Goal: Complete application form

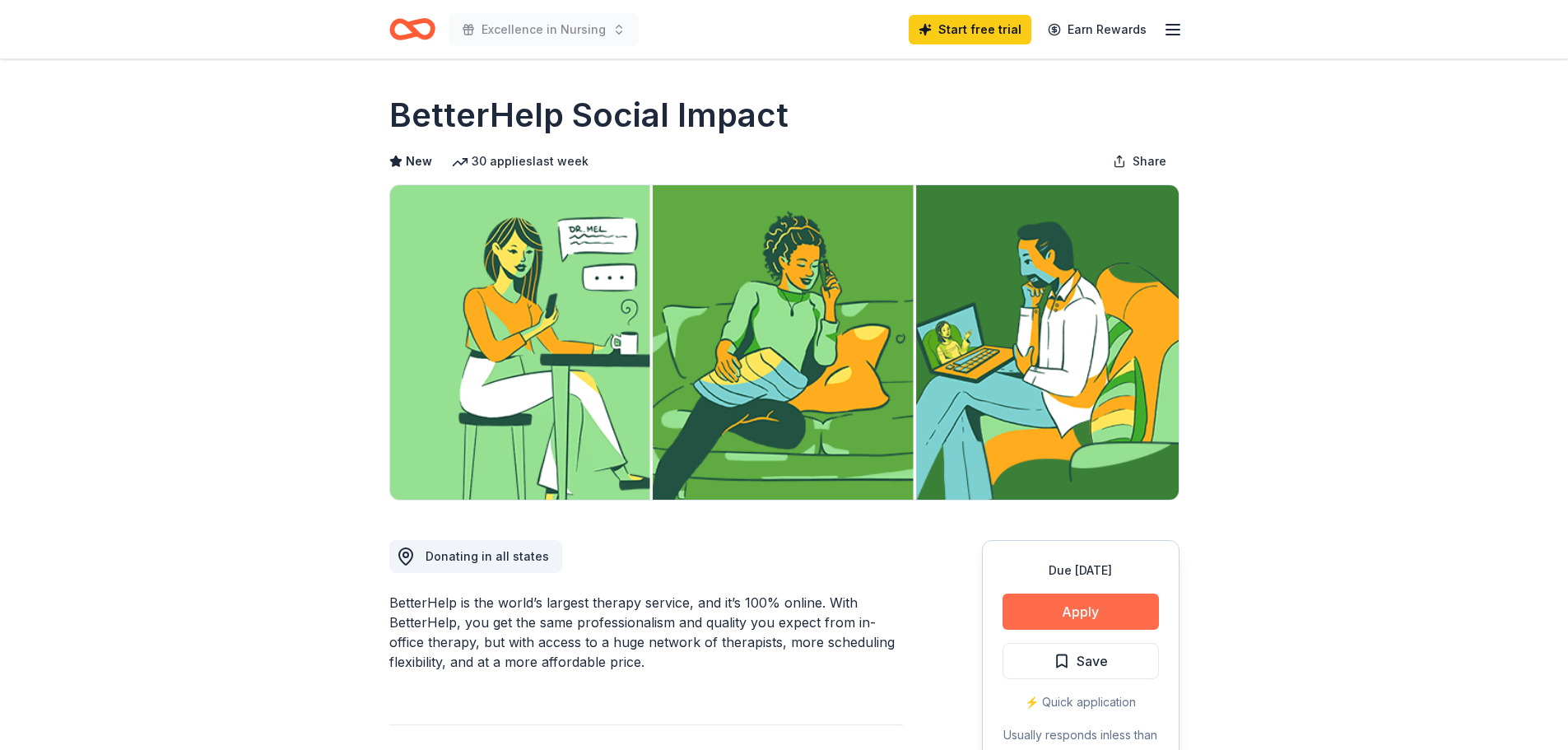
click at [1077, 612] on button "Apply" at bounding box center [1080, 612] width 156 height 36
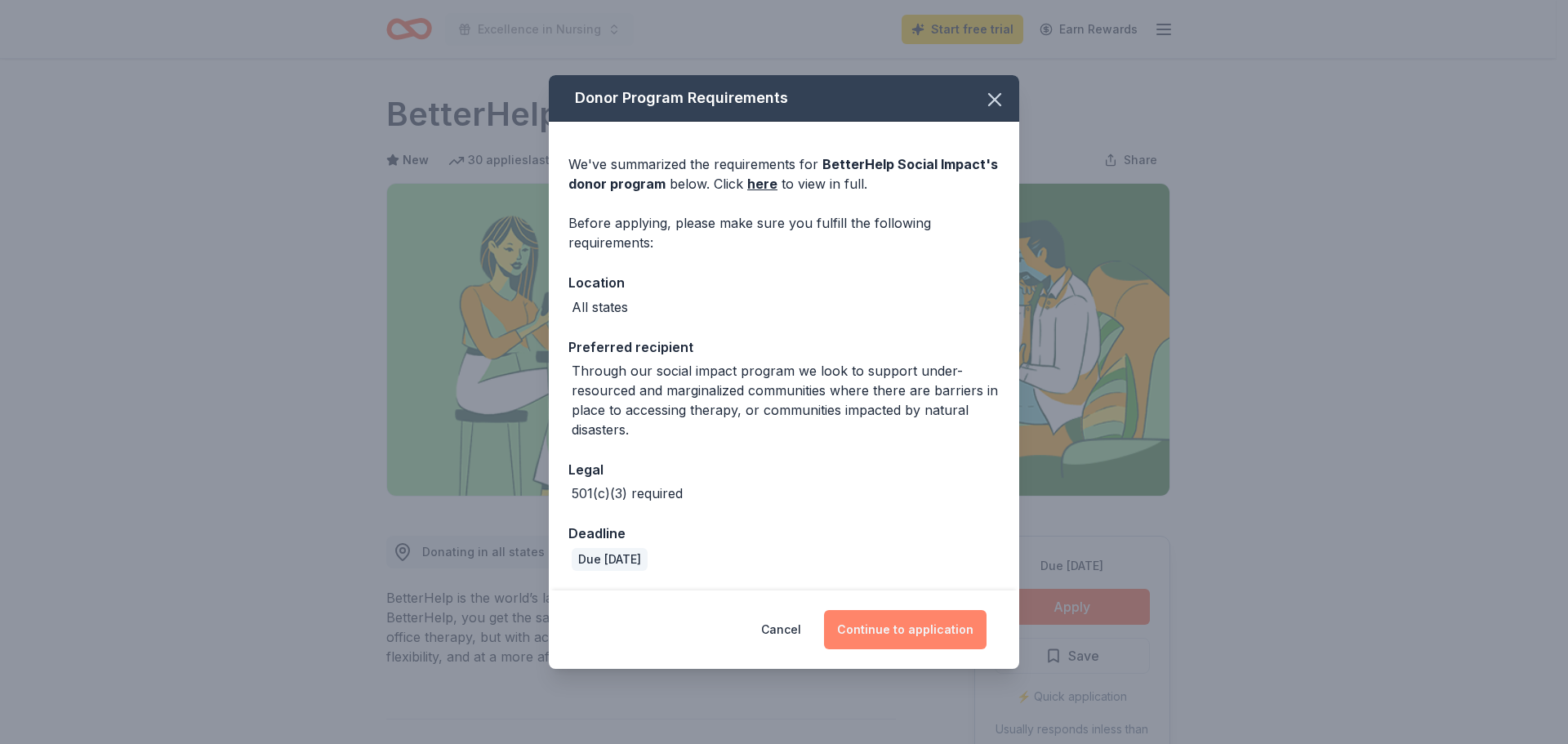
click at [889, 627] on button "Continue to application" at bounding box center [906, 630] width 163 height 39
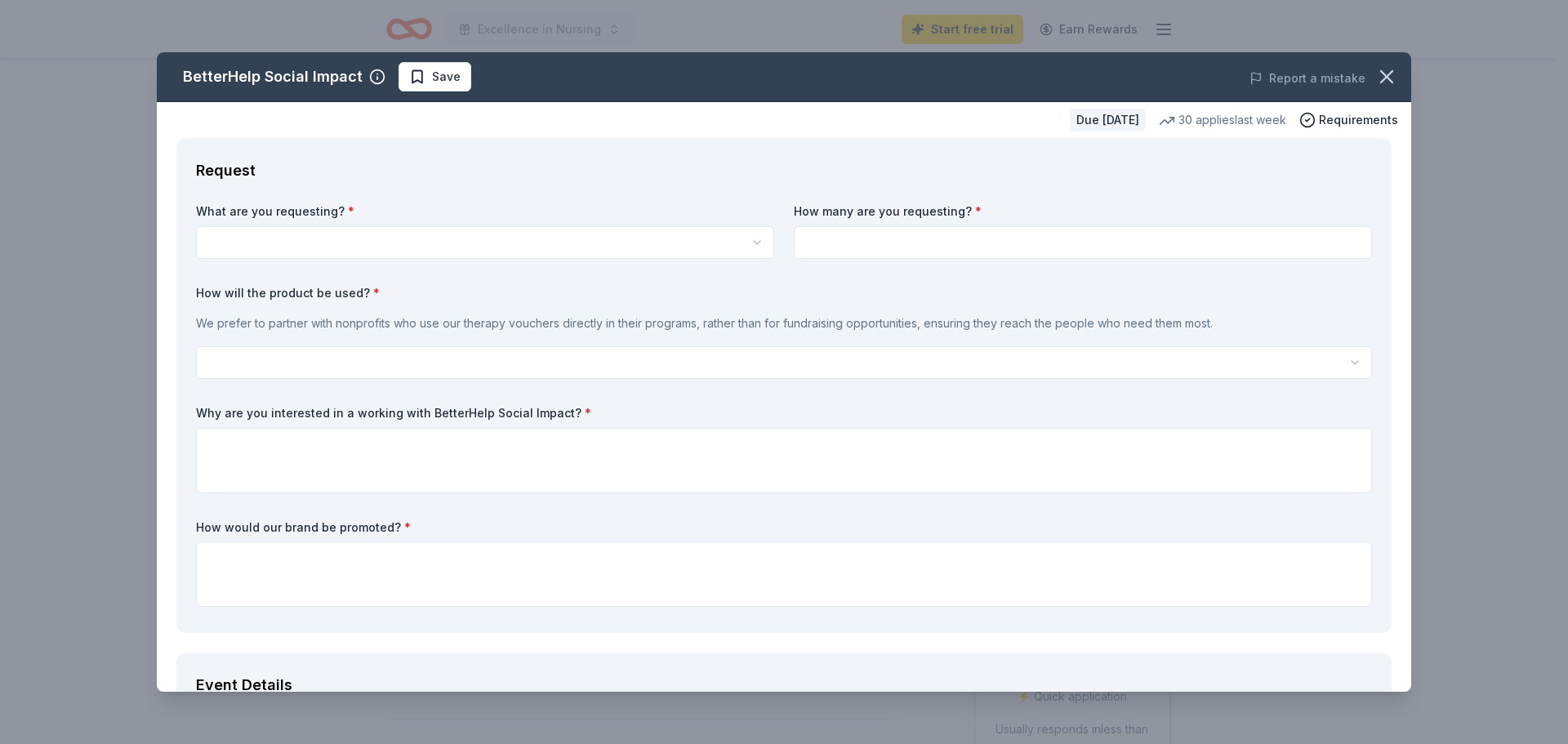
click at [371, 237] on html "Excellence in Nursing Start free trial Earn Rewards Due in 47 days Share Better…" at bounding box center [784, 372] width 1568 height 744
select select "Vouchers for 3 months of free therapy"
click at [977, 244] on input at bounding box center [1083, 242] width 579 height 33
type input "1"
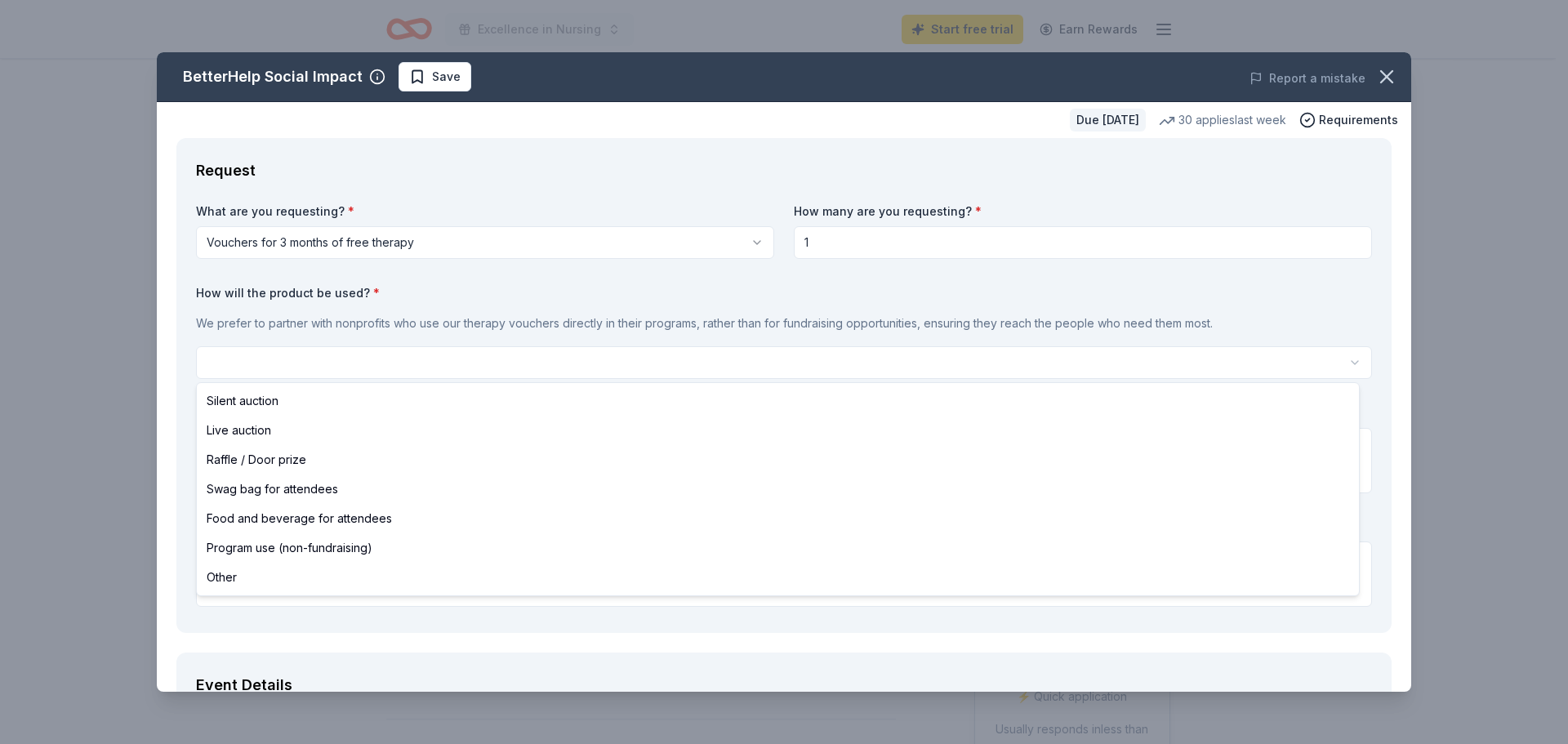
click at [628, 364] on html "Excellence in Nursing Start free trial Earn Rewards Due in 47 days Share Better…" at bounding box center [784, 372] width 1568 height 744
select select "silentAuction"
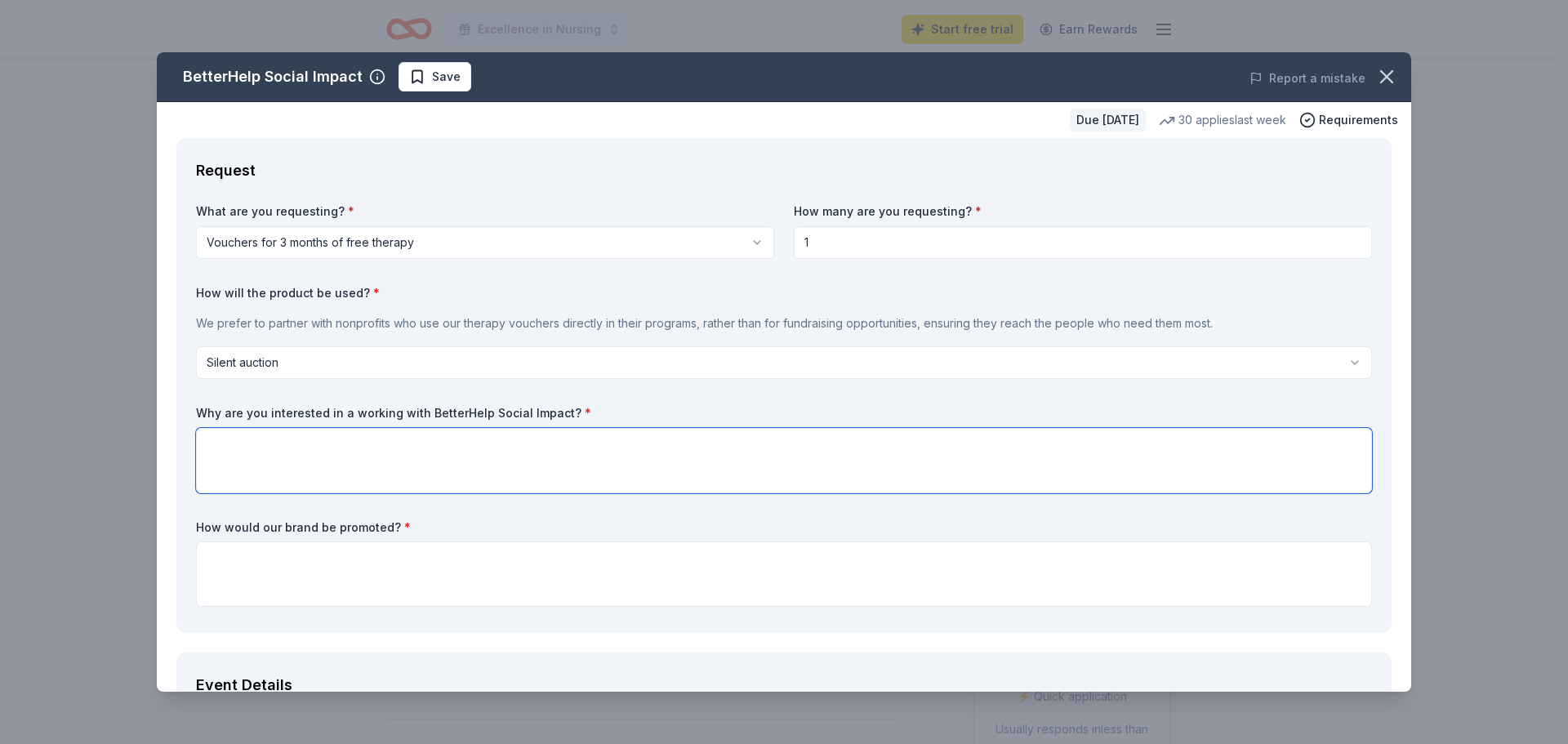
click at [258, 454] on textarea at bounding box center [784, 460] width 1176 height 65
